Goal: Information Seeking & Learning: Check status

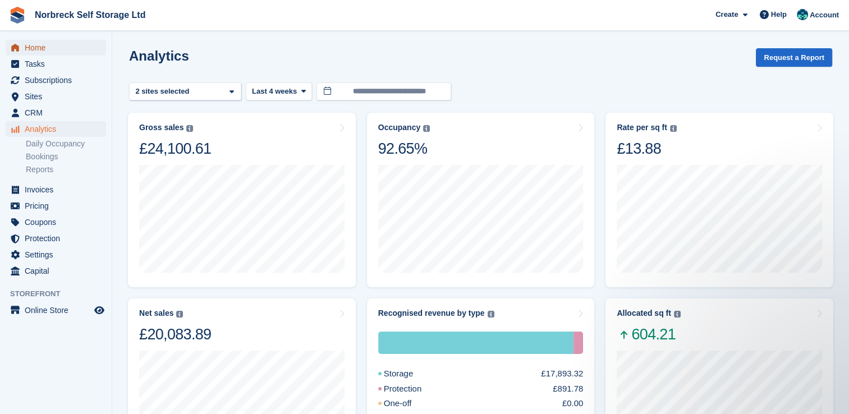
click at [49, 52] on span "Home" at bounding box center [58, 48] width 67 height 16
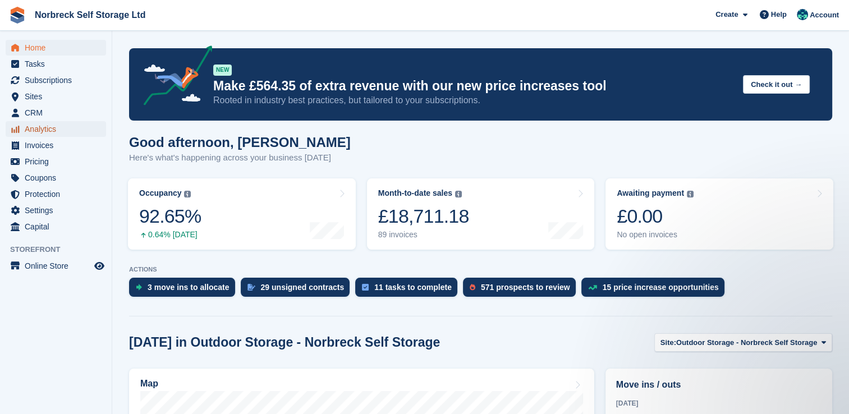
click at [36, 126] on span "Analytics" at bounding box center [58, 129] width 67 height 16
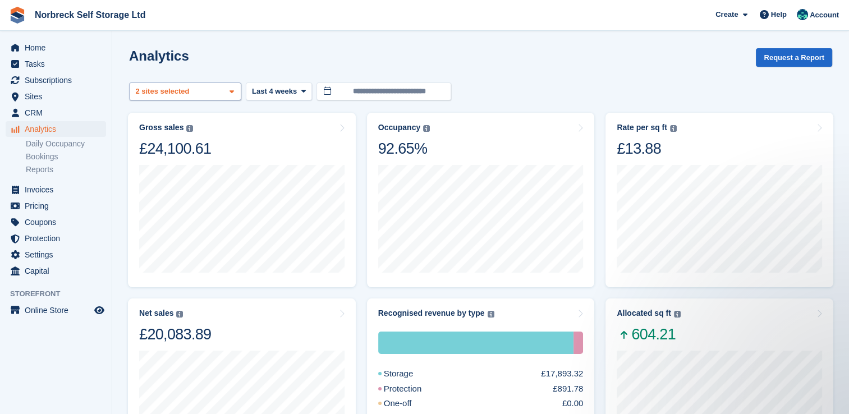
click at [230, 90] on icon at bounding box center [232, 91] width 4 height 7
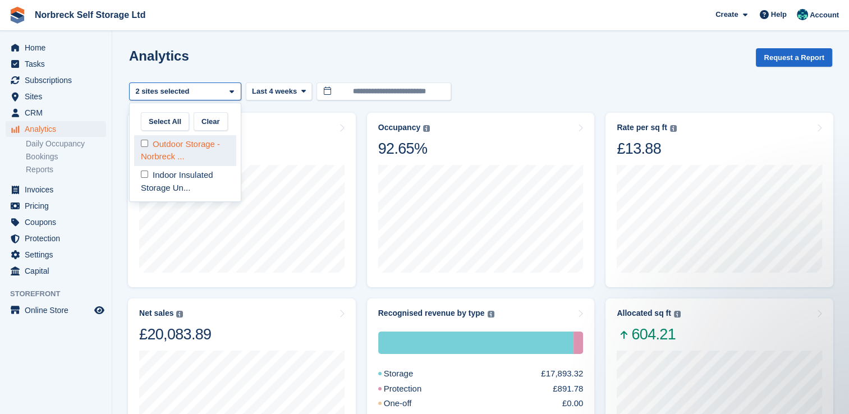
click at [214, 143] on div "Outdoor Storage - Norbreck ..." at bounding box center [185, 150] width 102 height 31
select select "****"
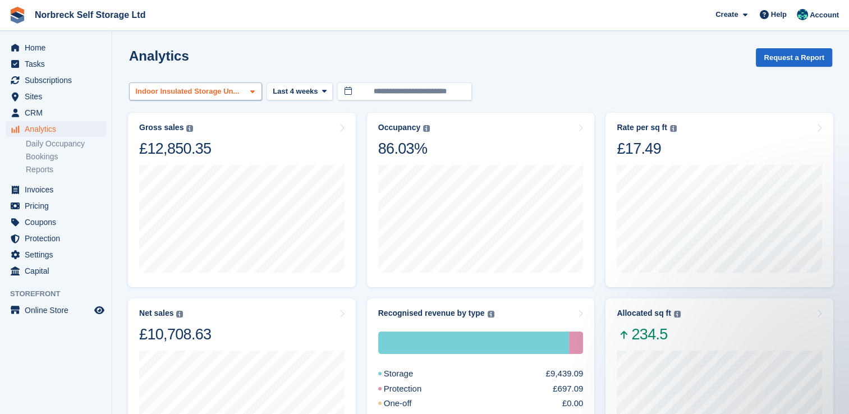
click at [250, 93] on icon at bounding box center [252, 91] width 4 height 7
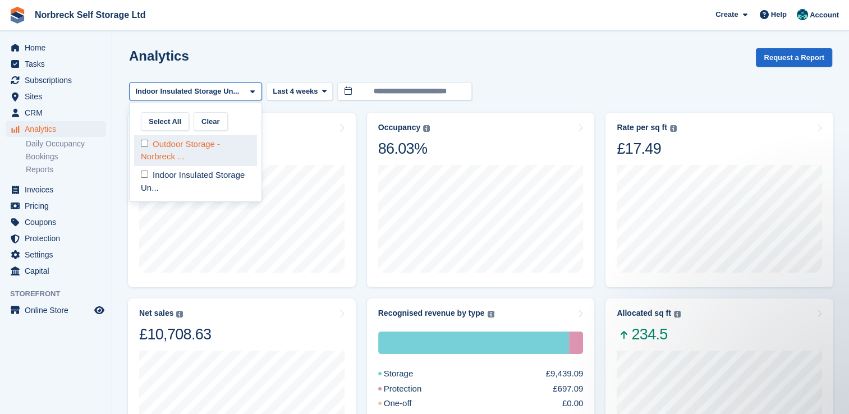
click at [231, 143] on div "Outdoor Storage - Norbreck ..." at bounding box center [195, 150] width 123 height 31
select select "****"
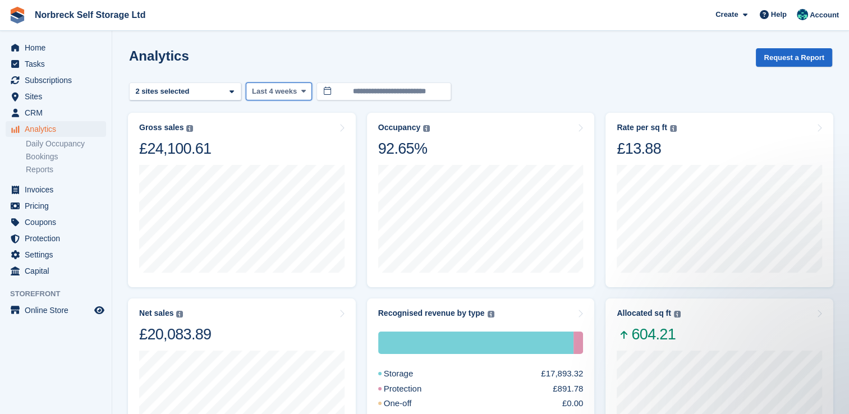
click at [301, 92] on icon at bounding box center [303, 91] width 4 height 7
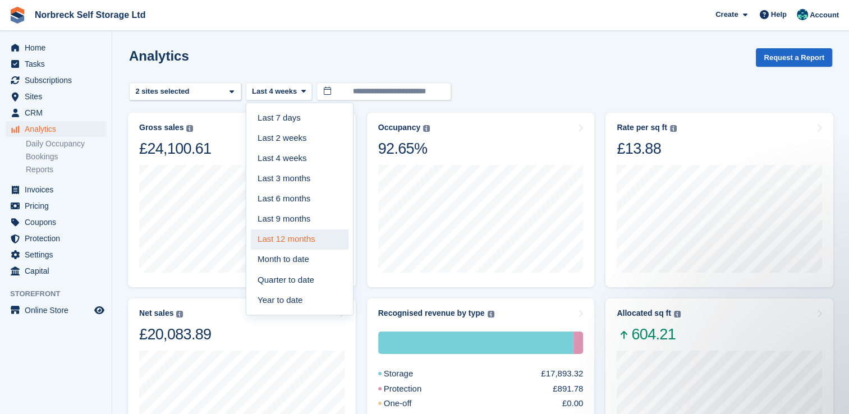
click at [274, 242] on link "Last 12 months" at bounding box center [300, 240] width 98 height 20
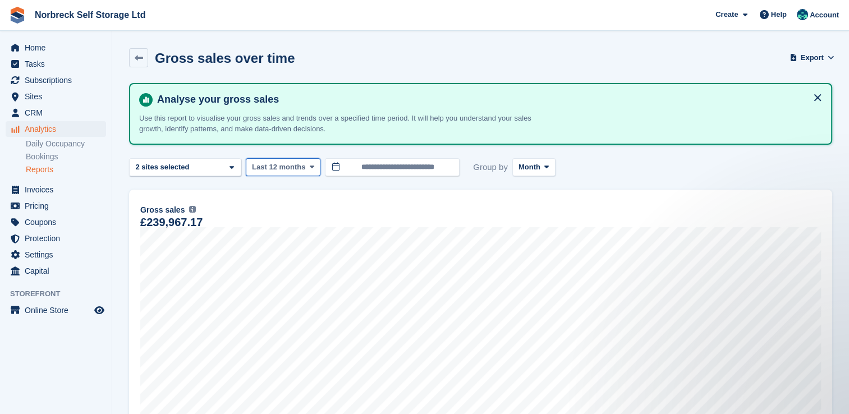
click at [310, 167] on icon at bounding box center [312, 166] width 4 height 7
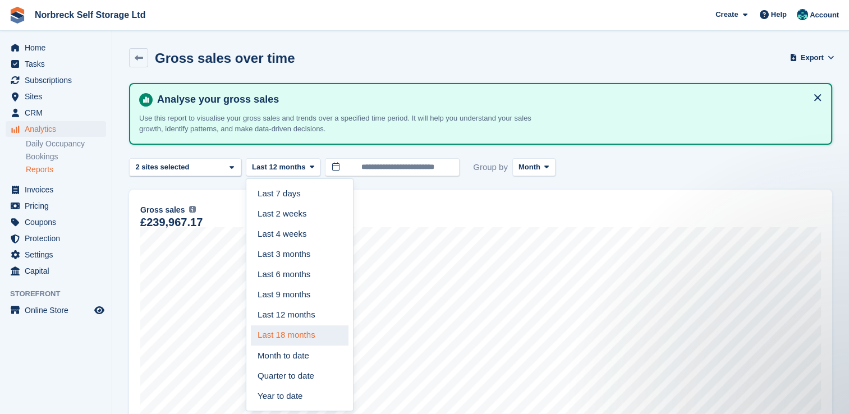
click at [294, 331] on link "Last 18 months" at bounding box center [300, 335] width 98 height 20
